Goal: Task Accomplishment & Management: Complete application form

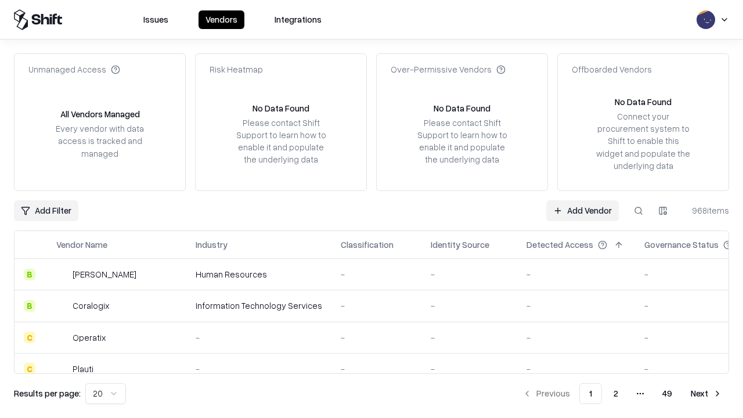
click at [582, 210] on link "Add Vendor" at bounding box center [582, 210] width 73 height 21
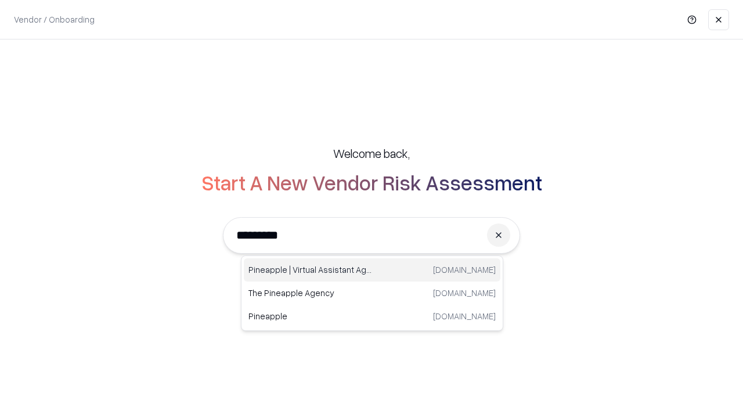
click at [372, 270] on div "Pineapple | Virtual Assistant Agency [DOMAIN_NAME]" at bounding box center [372, 269] width 257 height 23
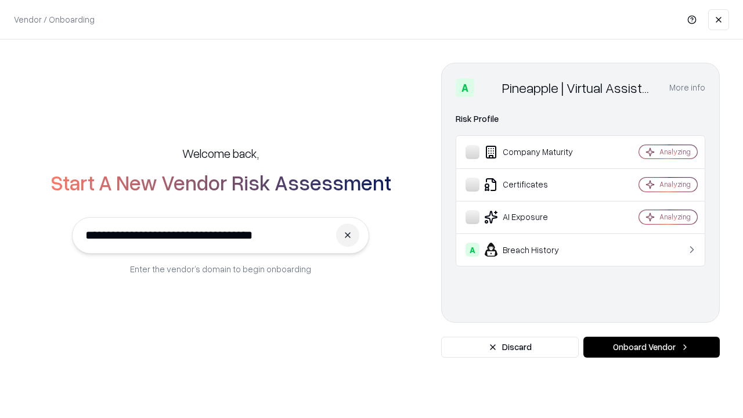
type input "**********"
click at [651, 347] on button "Onboard Vendor" at bounding box center [651, 347] width 136 height 21
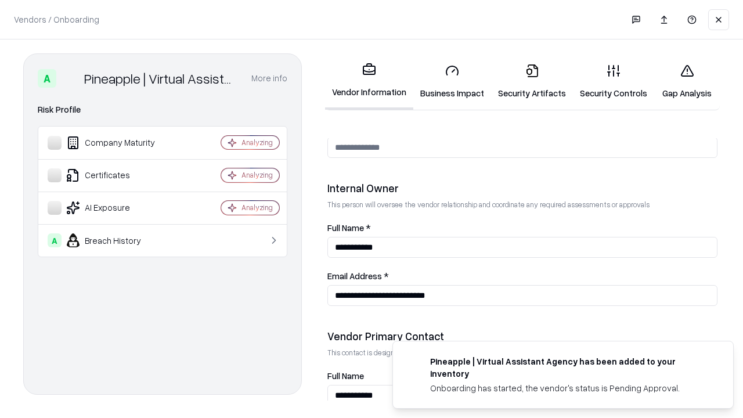
scroll to position [601, 0]
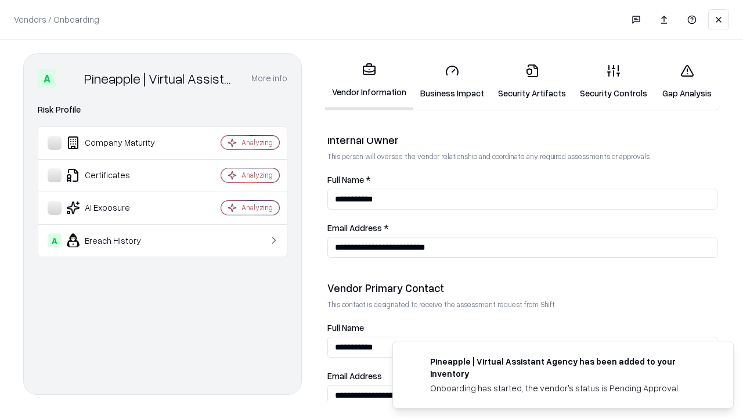
click at [452, 81] on link "Business Impact" at bounding box center [452, 82] width 78 height 54
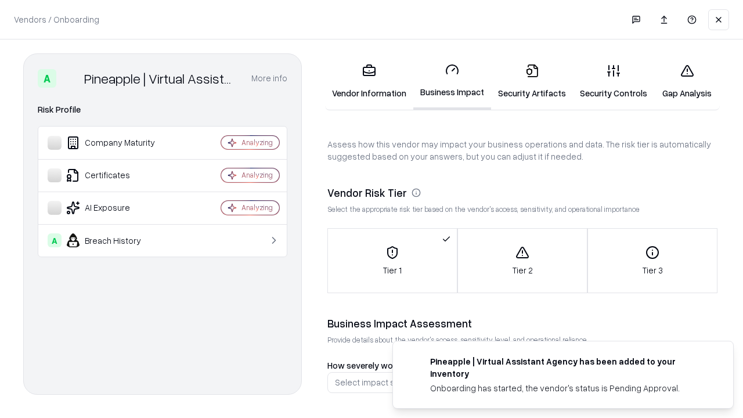
click at [687, 81] on link "Gap Analysis" at bounding box center [687, 82] width 66 height 54
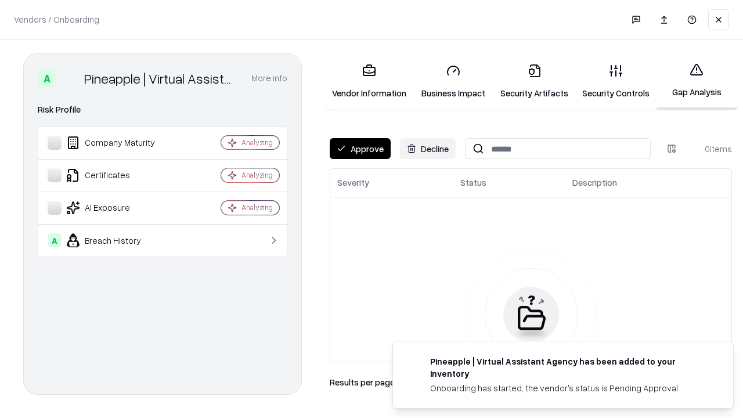
click at [360, 149] on button "Approve" at bounding box center [360, 148] width 61 height 21
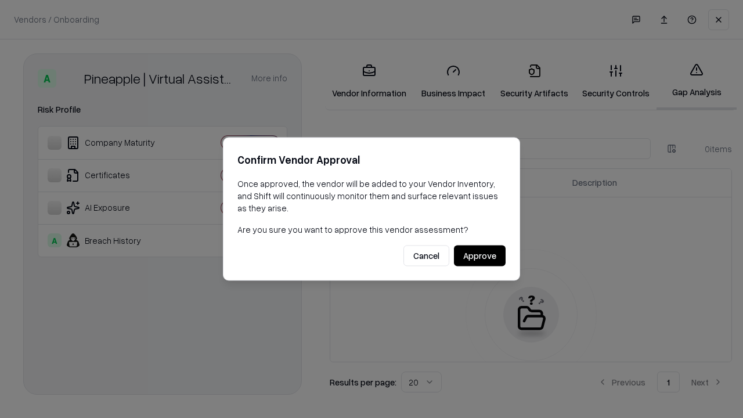
click at [479, 255] on button "Approve" at bounding box center [480, 255] width 52 height 21
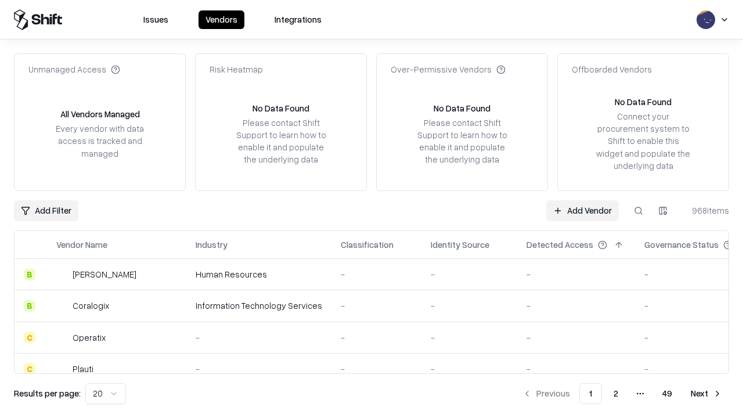
type input "**********"
click at [582, 210] on link "Add Vendor" at bounding box center [582, 210] width 73 height 21
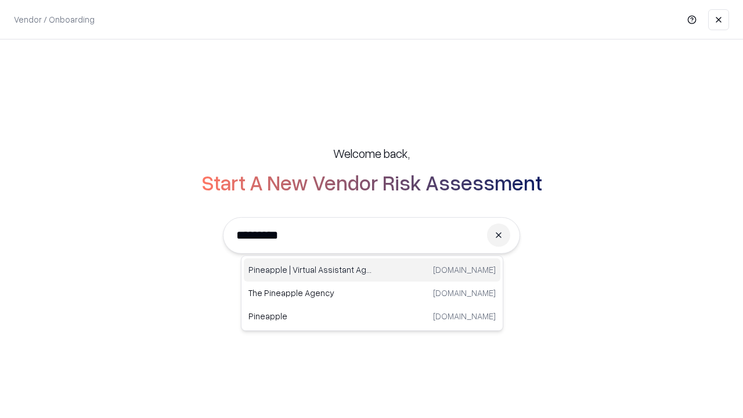
click at [372, 270] on div "Pineapple | Virtual Assistant Agency [DOMAIN_NAME]" at bounding box center [372, 269] width 257 height 23
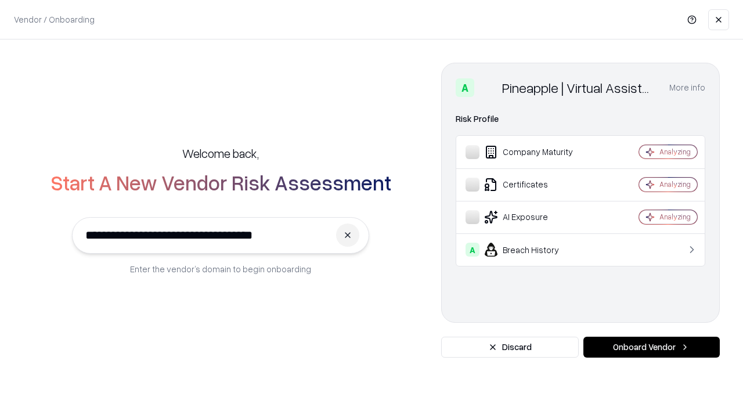
type input "**********"
click at [651, 347] on button "Onboard Vendor" at bounding box center [651, 347] width 136 height 21
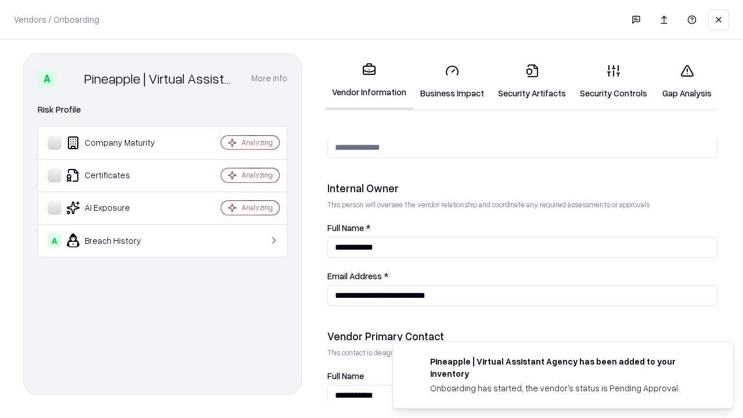
scroll to position [601, 0]
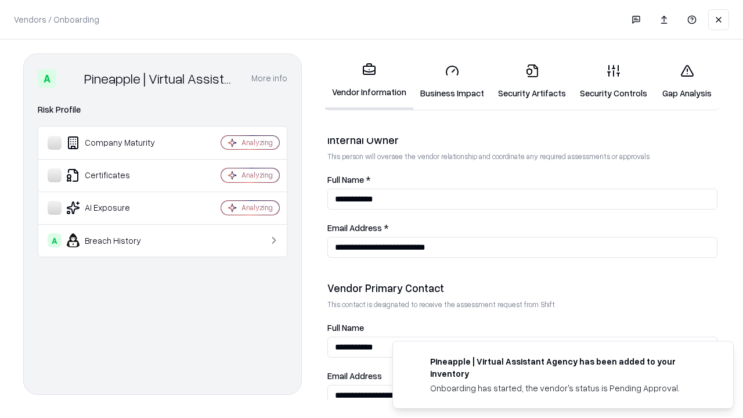
click at [687, 81] on link "Gap Analysis" at bounding box center [687, 82] width 66 height 54
